Goal: Transaction & Acquisition: Purchase product/service

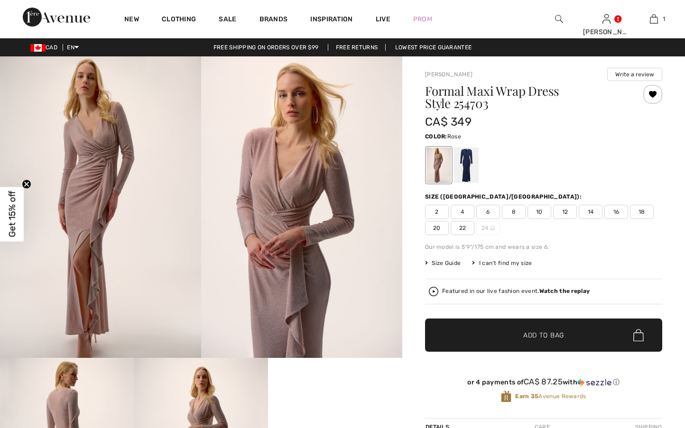
click at [540, 212] on span "10" at bounding box center [539, 212] width 24 height 14
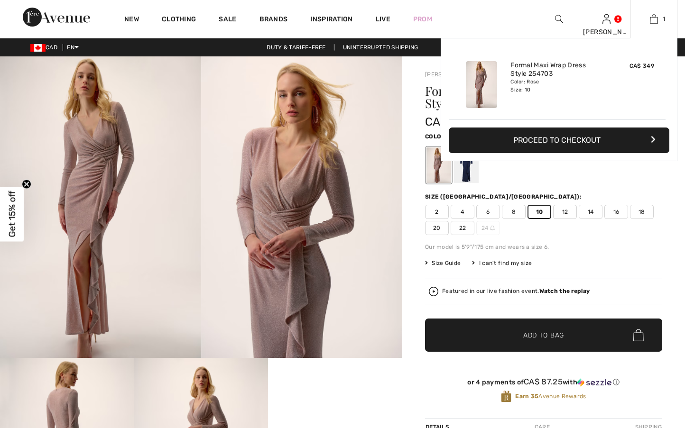
click at [472, 169] on div "Added to Bag Joseph Ribkoff Formal Maxi Wrap Dress Style 254703 CA$ 349 Color: …" at bounding box center [559, 122] width 237 height 168
click at [470, 169] on div "Added to Bag Joseph Ribkoff Formal Maxi Wrap Dress Style 254703 CA$ 349 Color: …" at bounding box center [559, 122] width 237 height 168
click at [469, 168] on div "Added to Bag Joseph Ribkoff Formal Maxi Wrap Dress Style 254703 CA$ 349 Color: …" at bounding box center [559, 122] width 237 height 168
drag, startPoint x: 456, startPoint y: 189, endPoint x: 463, endPoint y: 180, distance: 11.2
click at [456, 189] on div "Added to Bag Joseph Ribkoff Formal Maxi Wrap Dress Style 254703 CA$ 349 Color: …" at bounding box center [559, 122] width 237 height 168
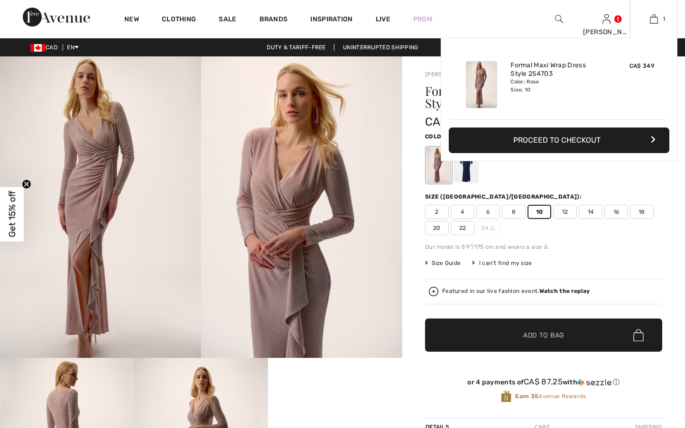
click at [463, 180] on div "Added to Bag Joseph Ribkoff Formal Maxi Wrap Dress Style 254703 CA$ 349 Color: …" at bounding box center [559, 122] width 237 height 168
click at [618, 126] on div "Added to Bag Joseph Ribkoff Formal Maxi Wrap Dress Style 254703 CA$ 349 Color: …" at bounding box center [559, 99] width 237 height 123
click at [594, 133] on button "Proceed to Checkout" at bounding box center [559, 141] width 221 height 26
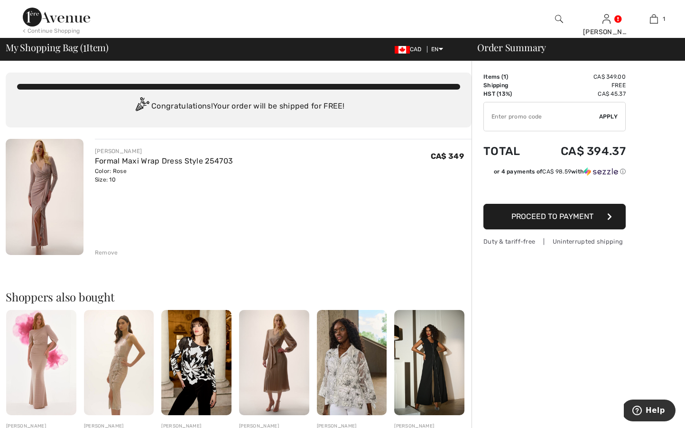
click at [64, 226] on img at bounding box center [45, 197] width 78 height 116
